Goal: Task Accomplishment & Management: Use online tool/utility

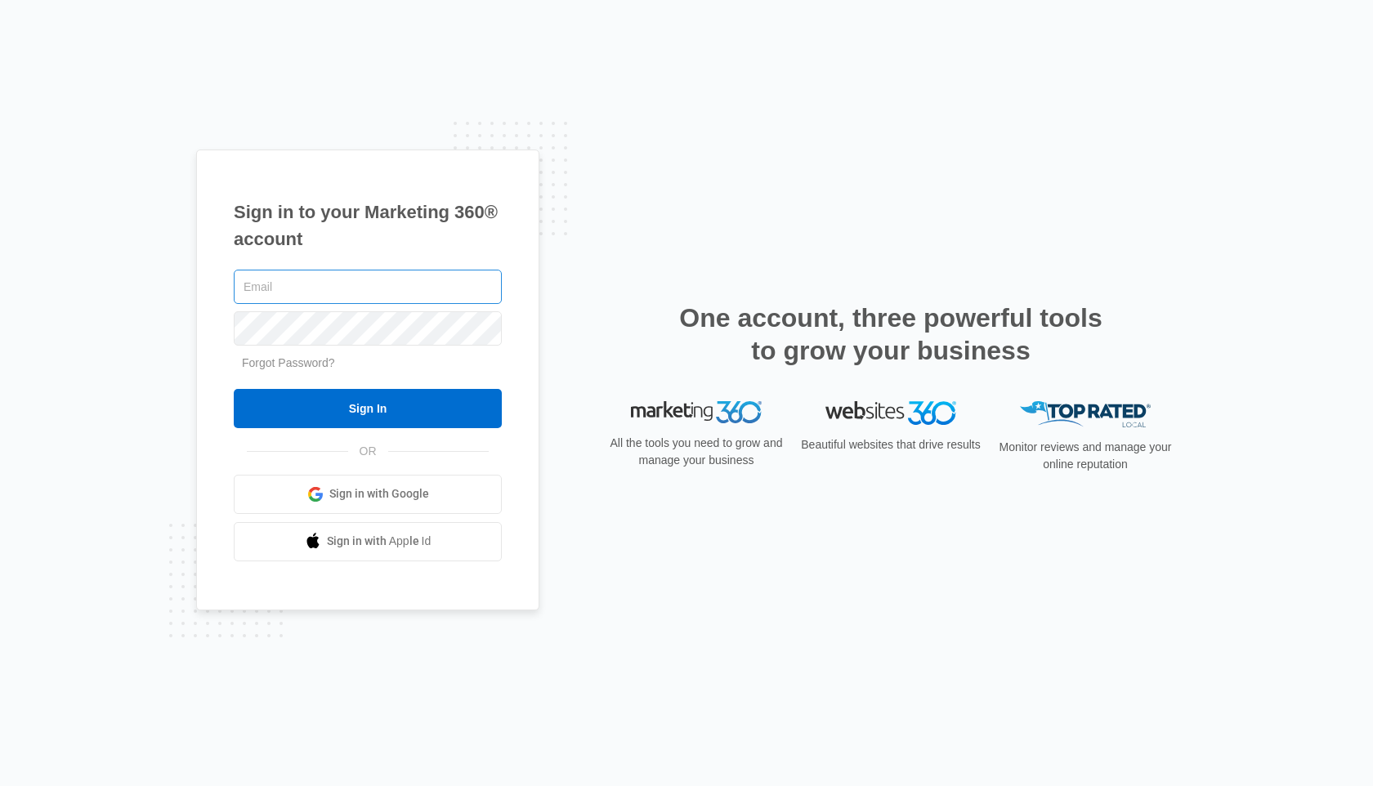
click at [341, 283] on input "text" at bounding box center [368, 287] width 268 height 34
type input "[EMAIL_ADDRESS][DOMAIN_NAME]"
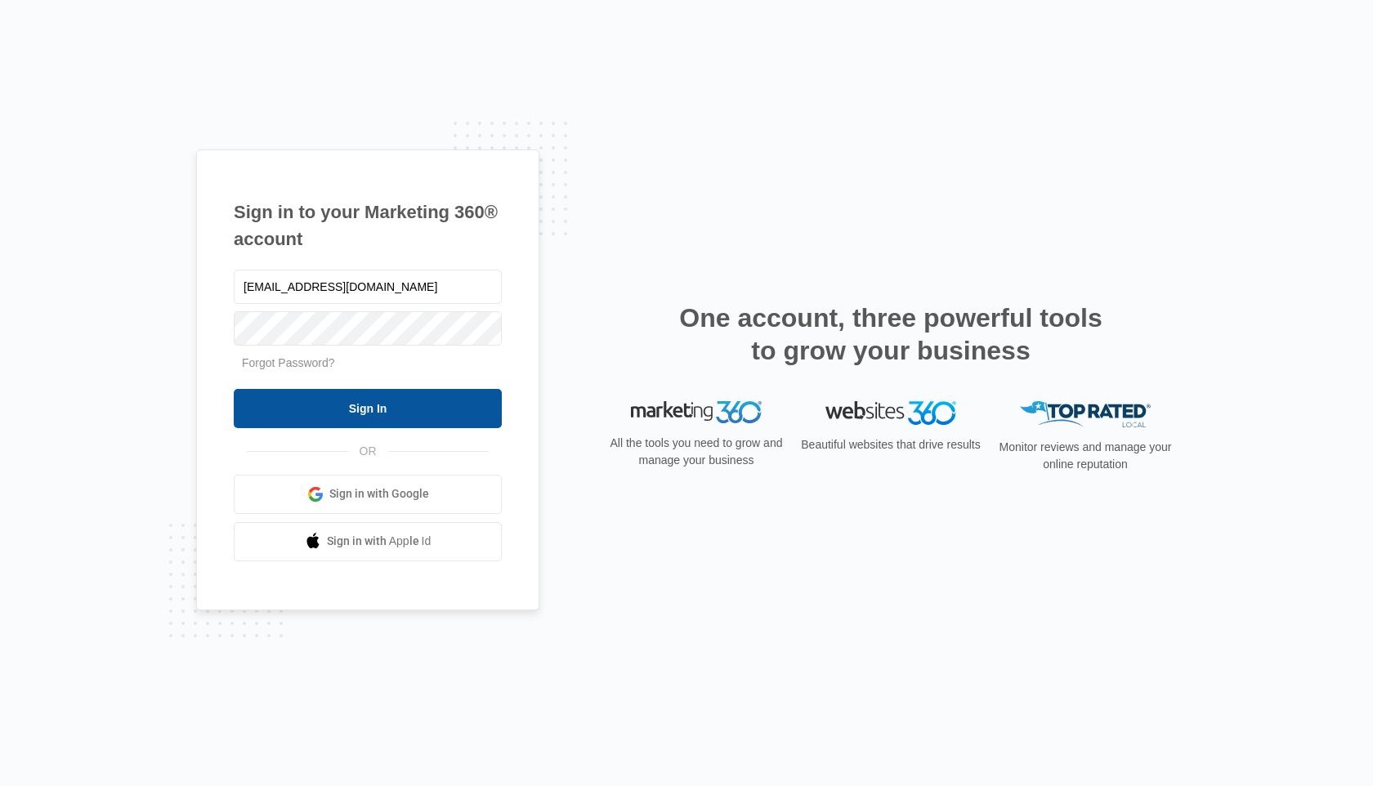
click at [366, 404] on input "Sign In" at bounding box center [368, 408] width 268 height 39
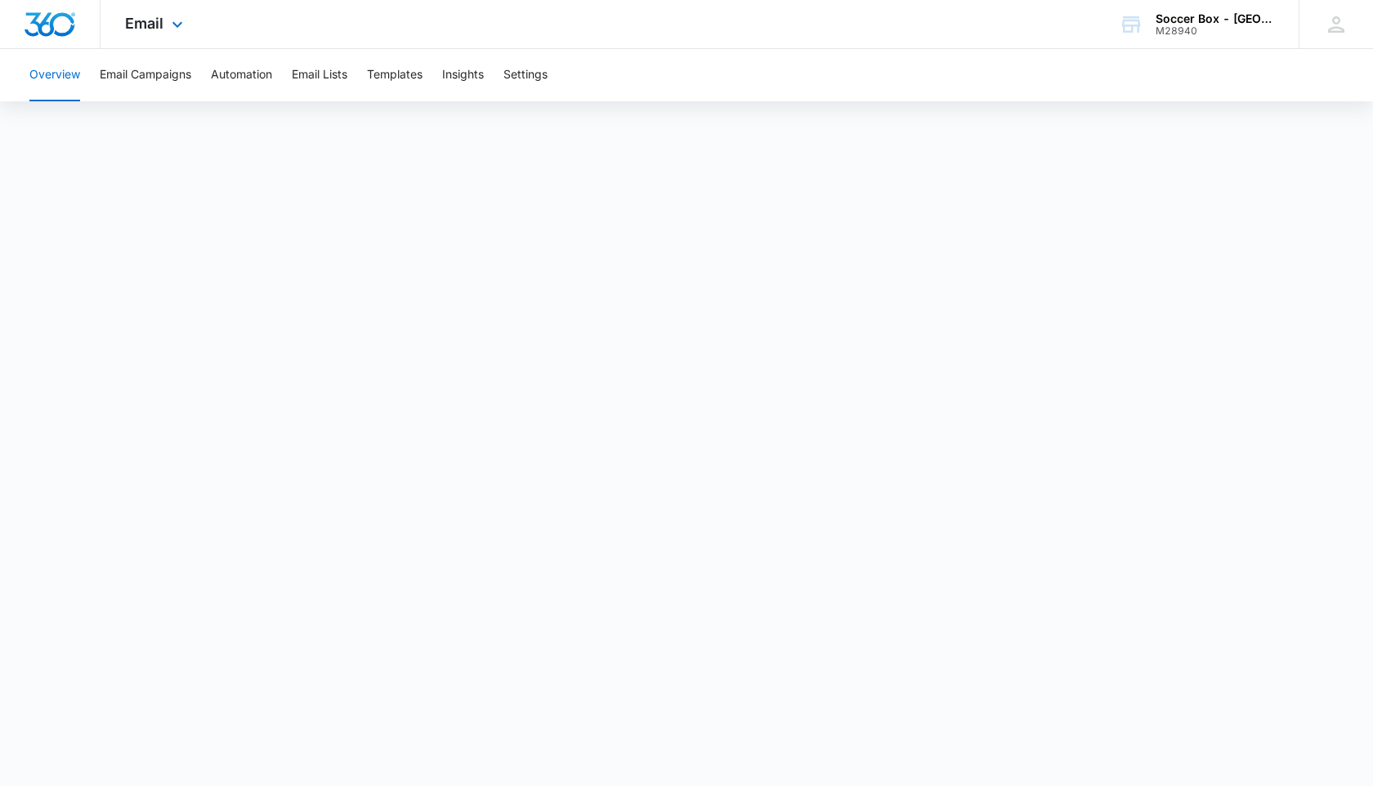
click at [163, 40] on div "Email Apps Reputation Websites Forms CRM Email Social Content Ads Intelligence …" at bounding box center [156, 24] width 111 height 48
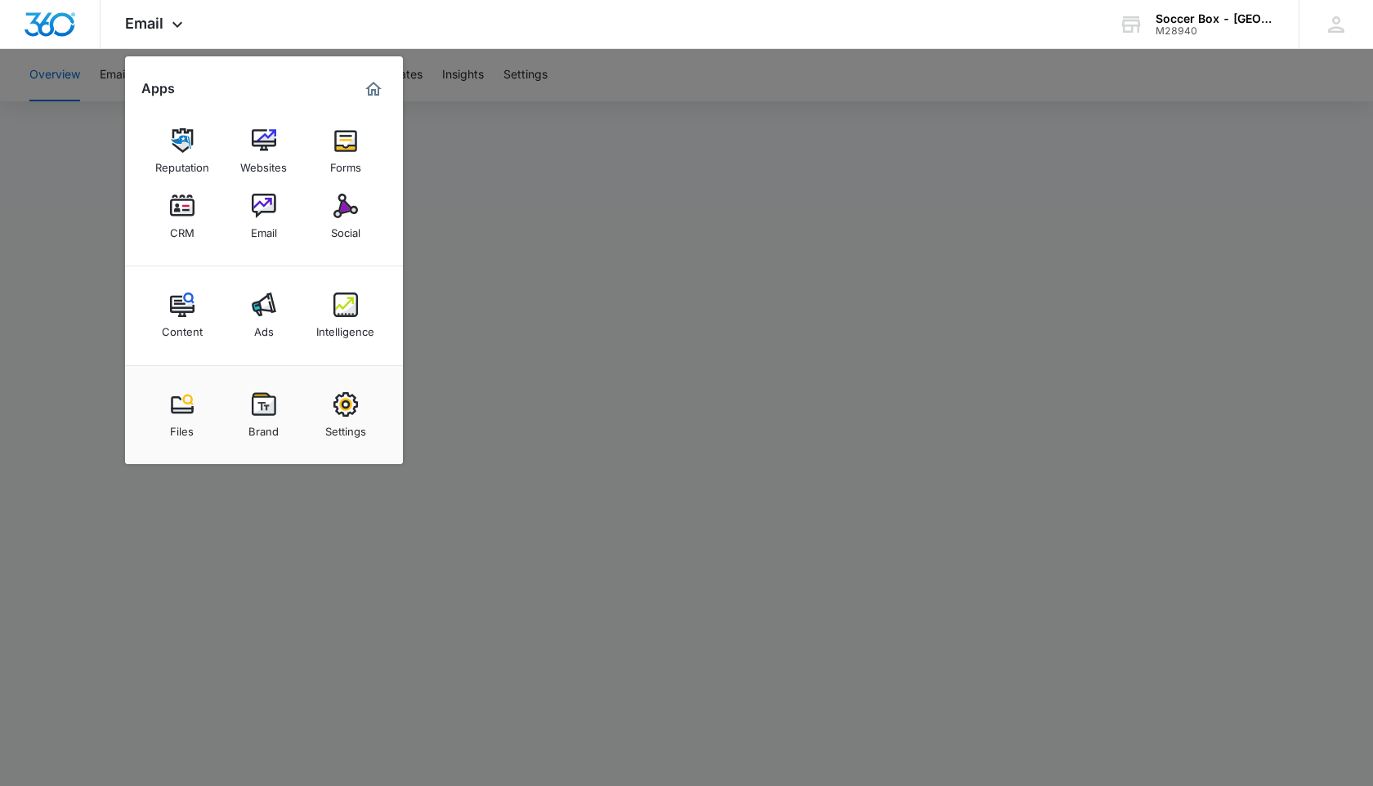
click at [15, 196] on div at bounding box center [686, 393] width 1373 height 786
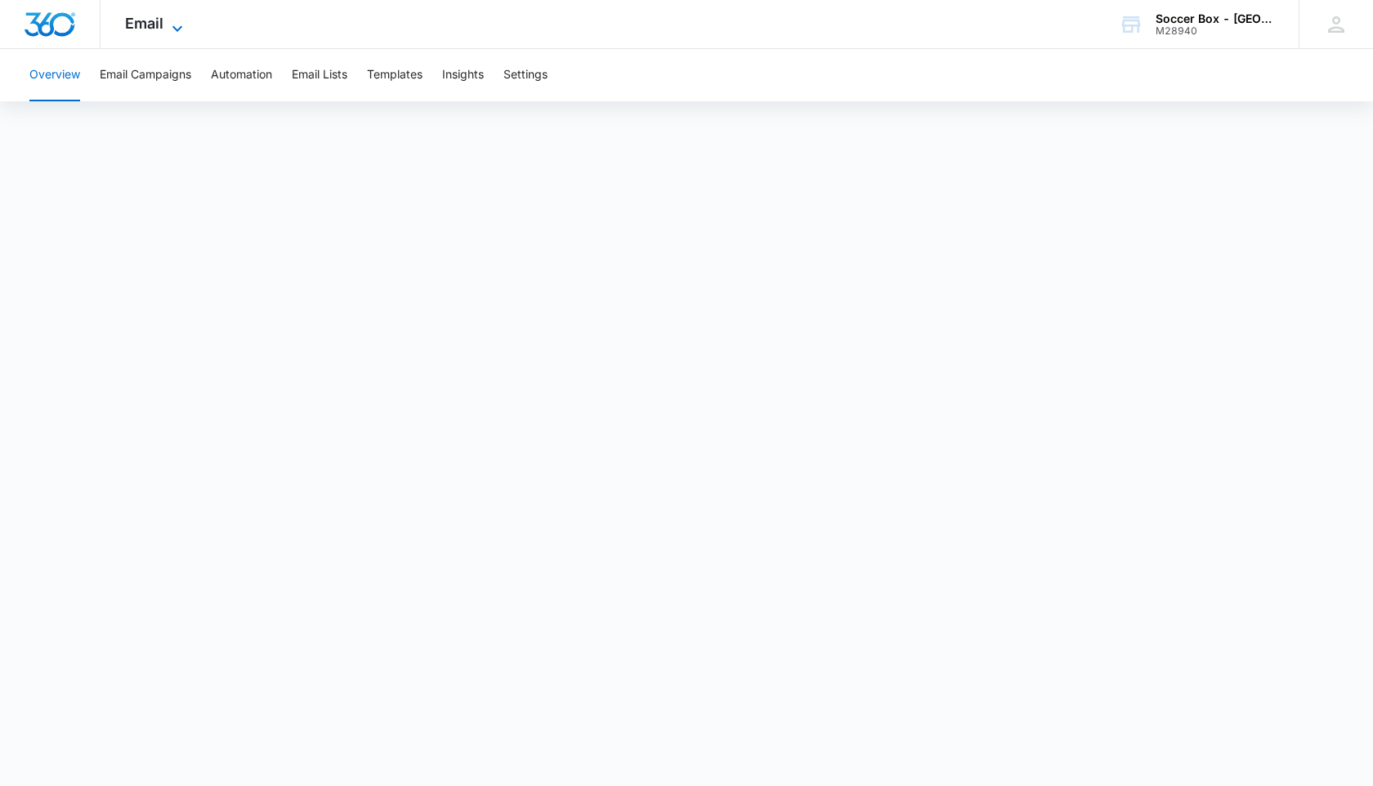
click at [160, 26] on span "Email" at bounding box center [144, 23] width 38 height 17
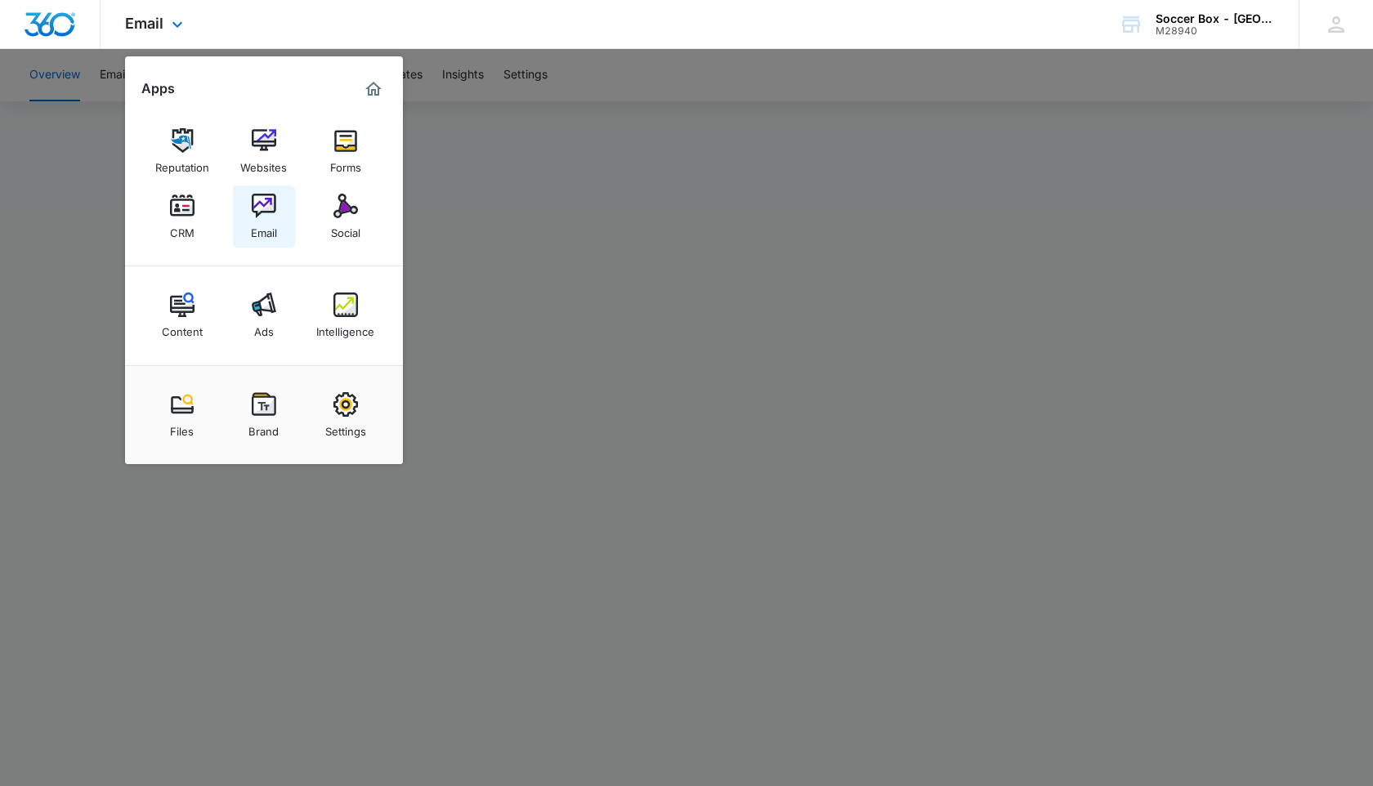
click at [275, 207] on img at bounding box center [264, 206] width 25 height 25
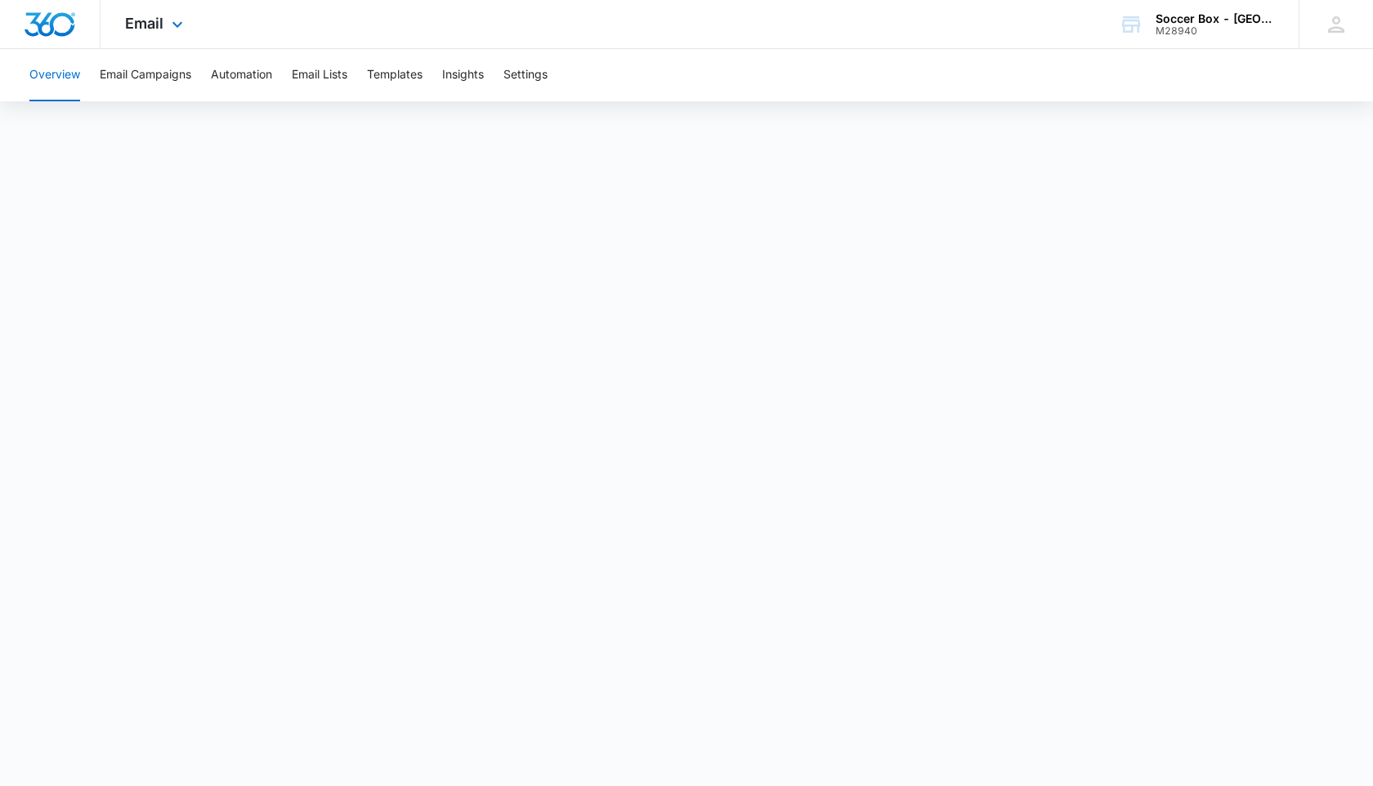
click at [146, 34] on div "Email Apps Reputation Websites Forms CRM Email Social Content Ads Intelligence …" at bounding box center [156, 24] width 111 height 48
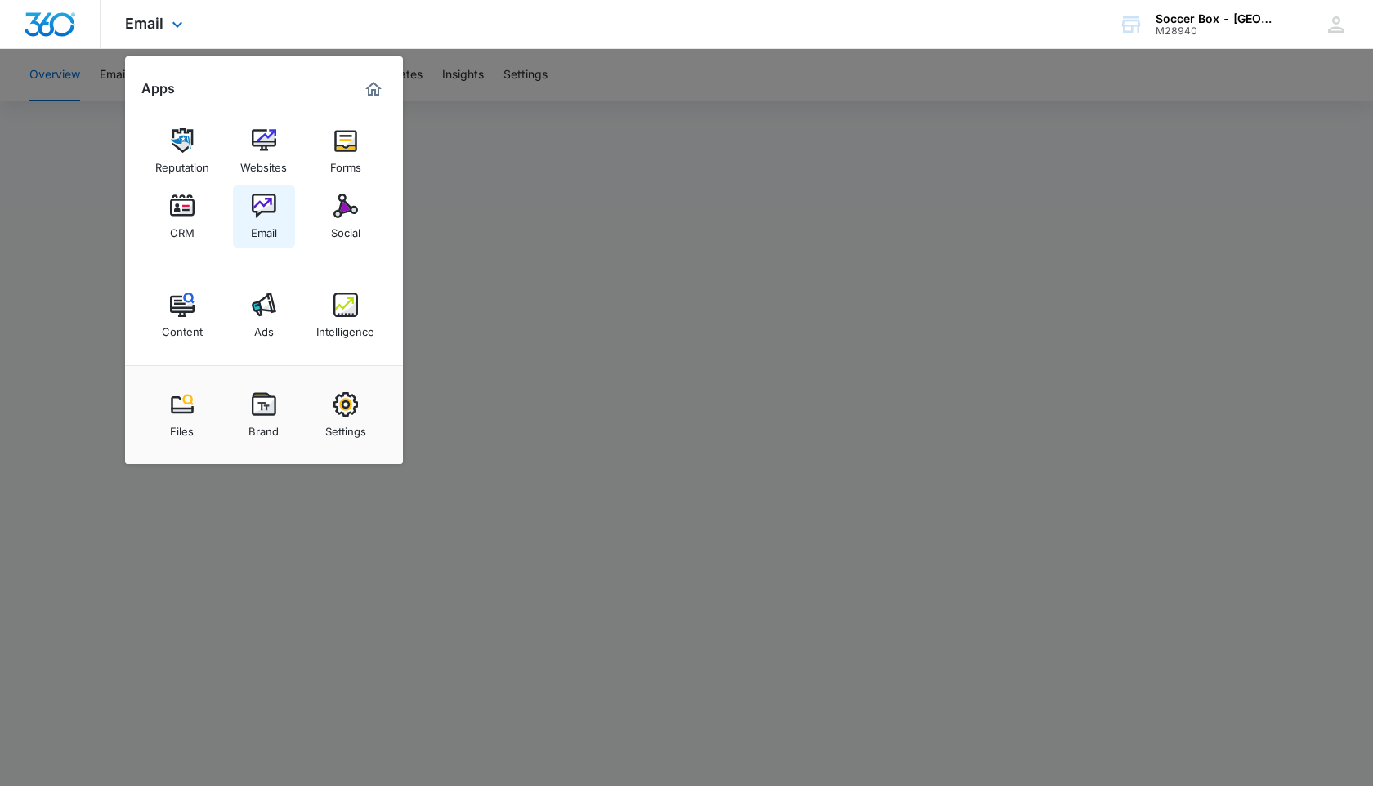
click at [257, 211] on img at bounding box center [264, 206] width 25 height 25
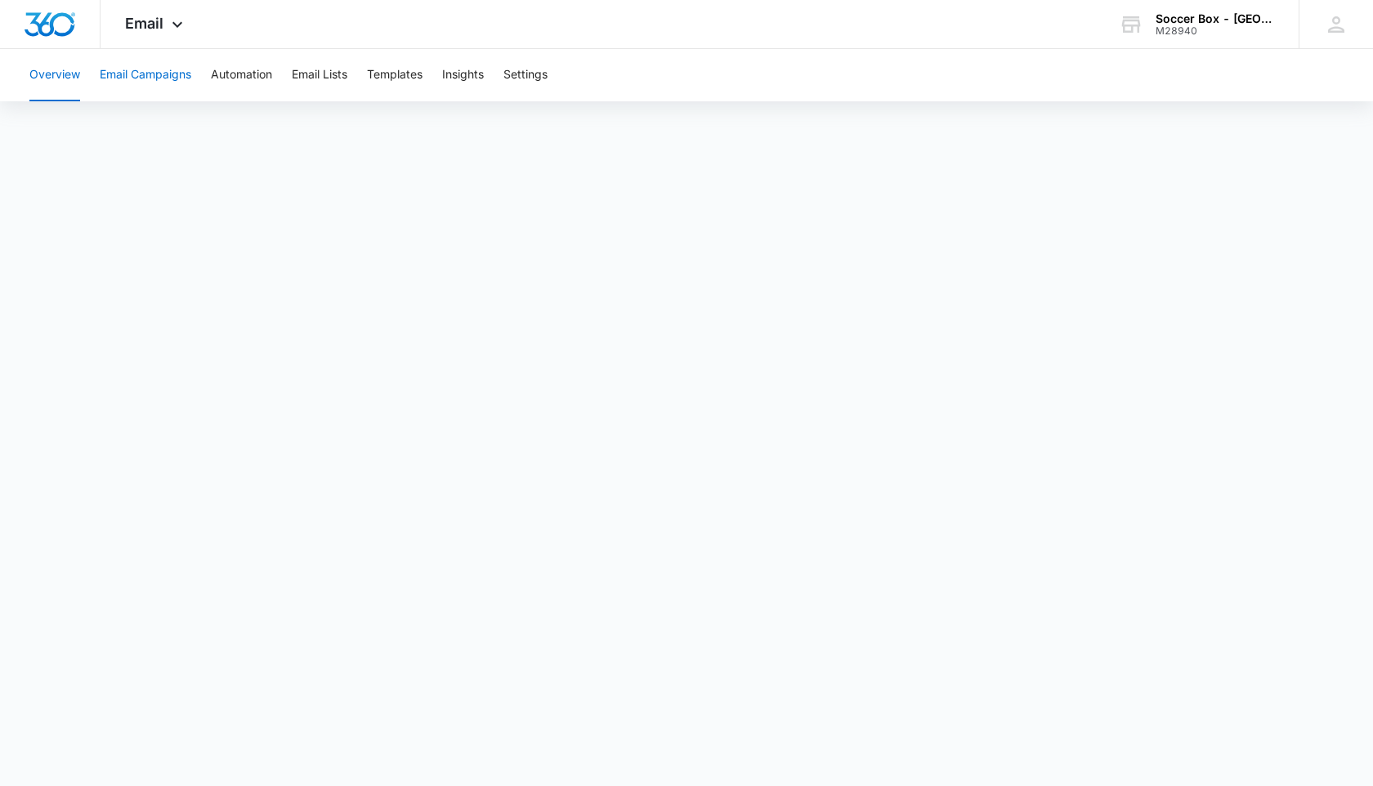
click at [143, 75] on button "Email Campaigns" at bounding box center [146, 75] width 92 height 52
click at [49, 79] on button "Overview" at bounding box center [54, 75] width 51 height 52
